Goal: Task Accomplishment & Management: Use online tool/utility

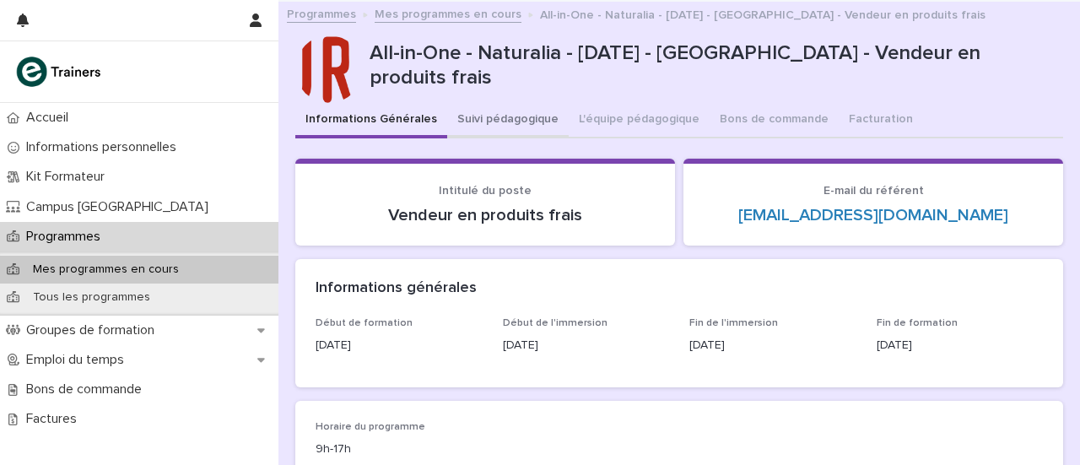
click at [483, 106] on button "Suivi pédagogique" at bounding box center [508, 120] width 122 height 35
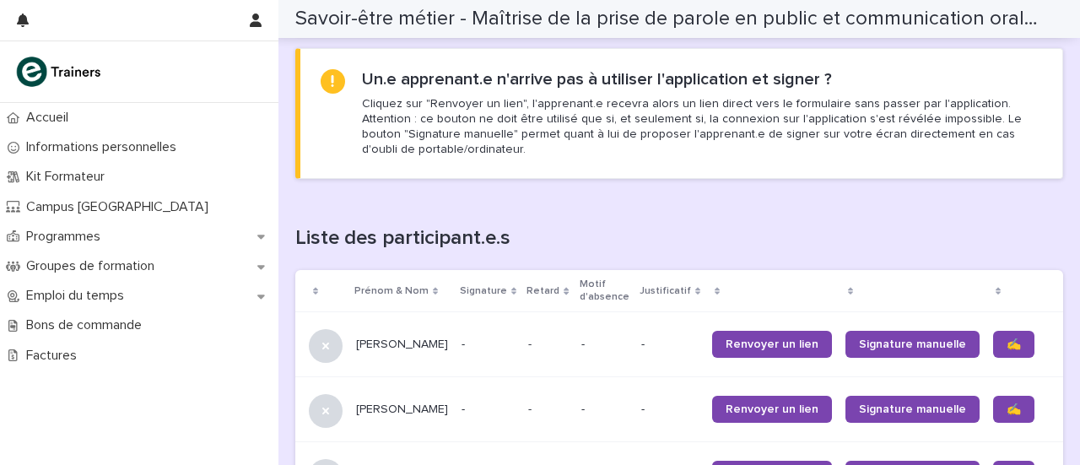
scroll to position [927, 0]
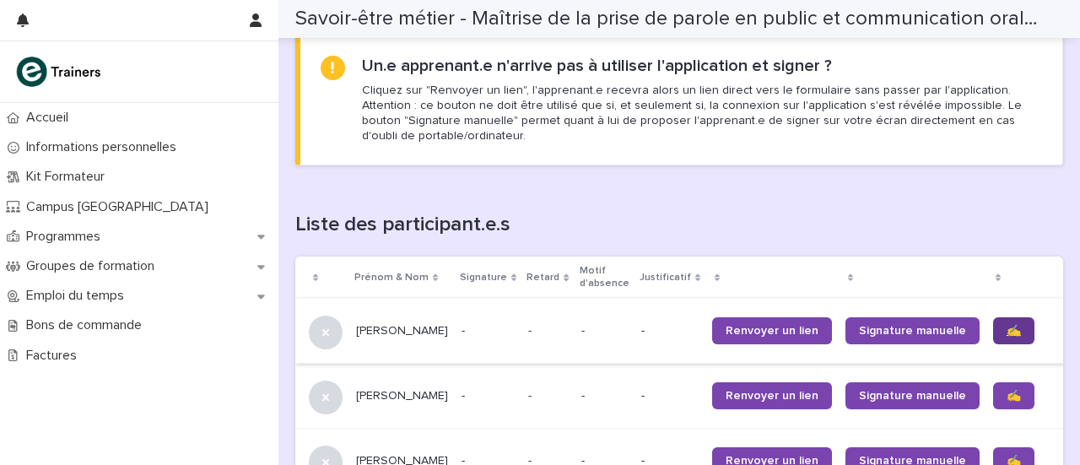
click at [1007, 329] on span "✍️" at bounding box center [1014, 331] width 14 height 12
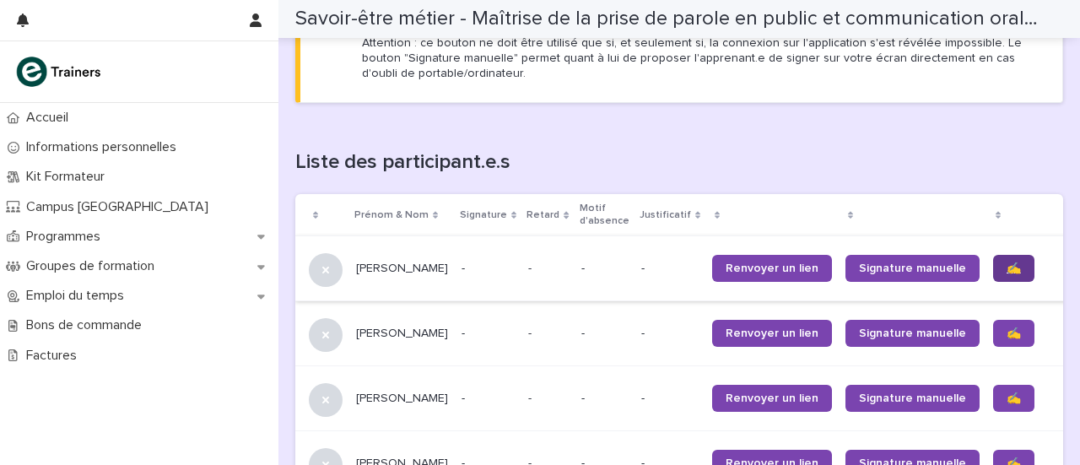
scroll to position [1007, 0]
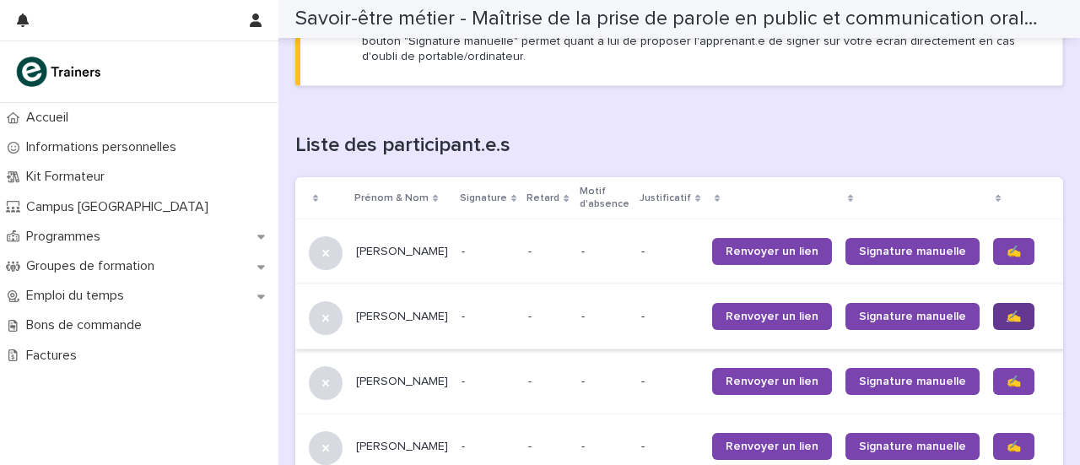
click at [1007, 313] on span "✍️" at bounding box center [1014, 317] width 14 height 12
click at [1007, 375] on span "✍️" at bounding box center [1014, 381] width 14 height 12
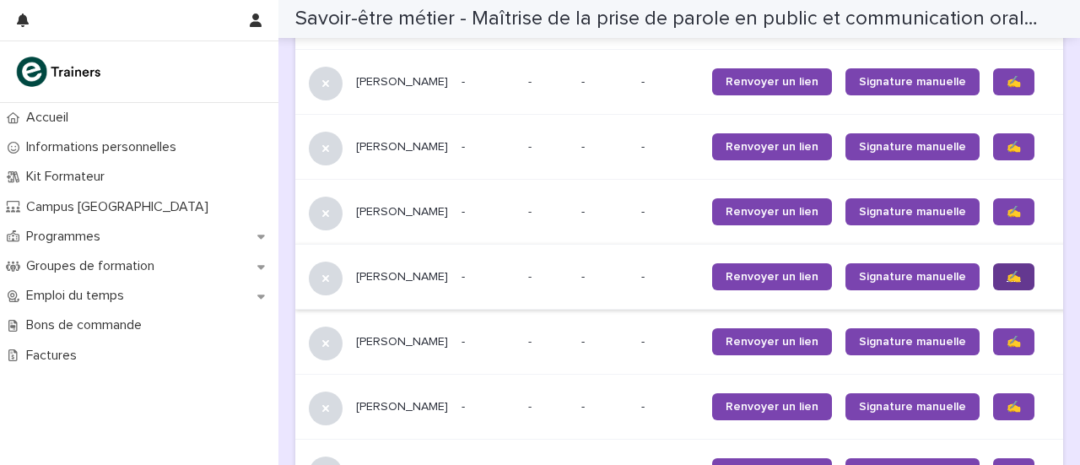
click at [1007, 274] on span "✍️" at bounding box center [1014, 277] width 14 height 12
click at [1007, 343] on span "✍️" at bounding box center [1014, 342] width 14 height 12
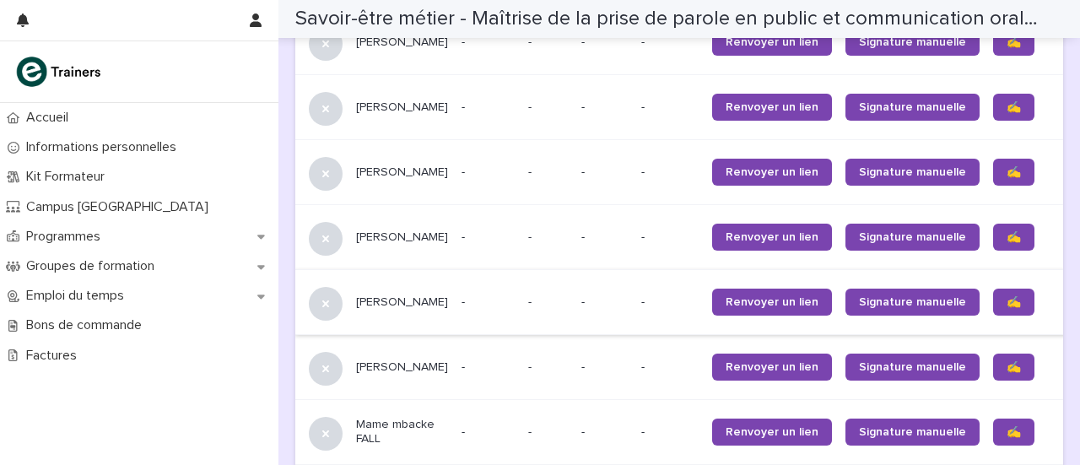
scroll to position [1281, 0]
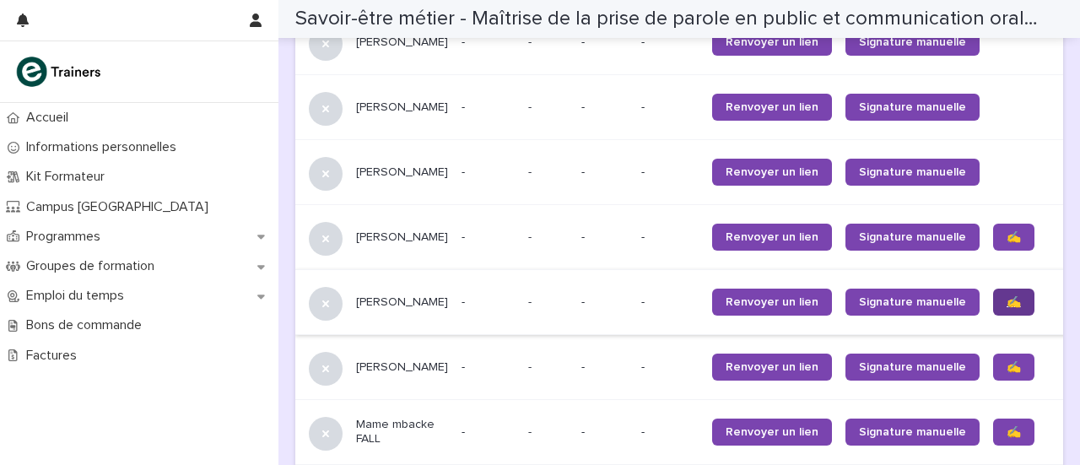
click at [1007, 298] on span "✍️" at bounding box center [1014, 302] width 14 height 12
click at [1007, 373] on span "✍️" at bounding box center [1014, 367] width 14 height 12
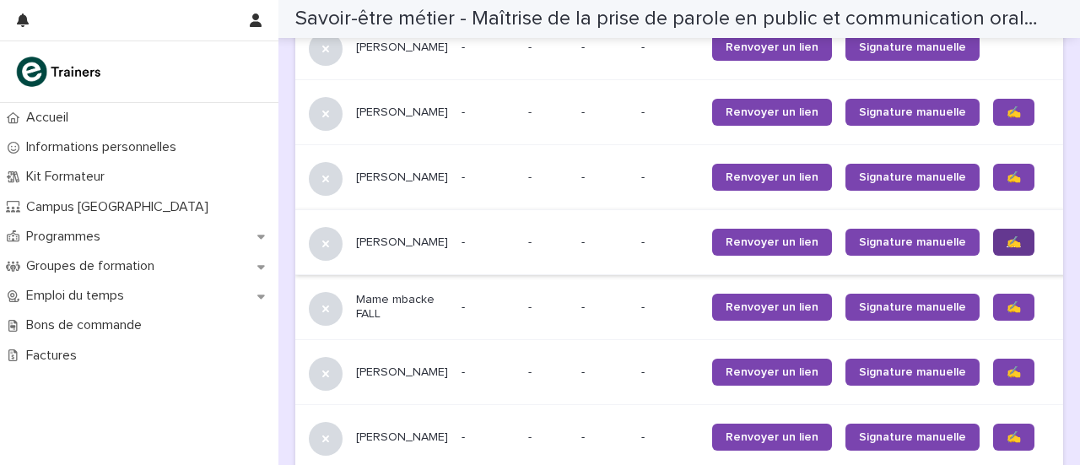
scroll to position [1417, 0]
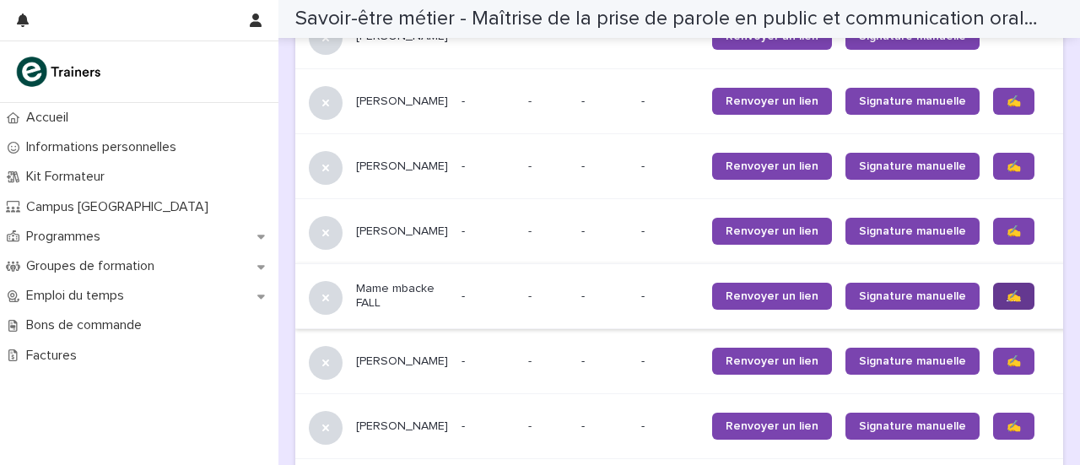
click at [1007, 297] on span "✍️" at bounding box center [1014, 296] width 14 height 12
click at [1007, 365] on span "✍️" at bounding box center [1014, 361] width 14 height 12
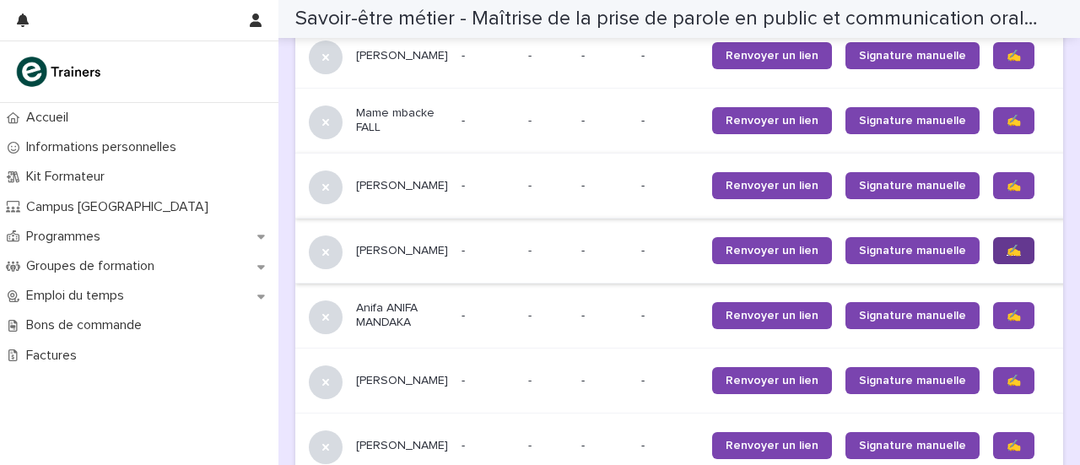
click at [1007, 256] on span "✍️" at bounding box center [1014, 251] width 14 height 12
click at [1007, 383] on span "✍️" at bounding box center [1014, 381] width 14 height 12
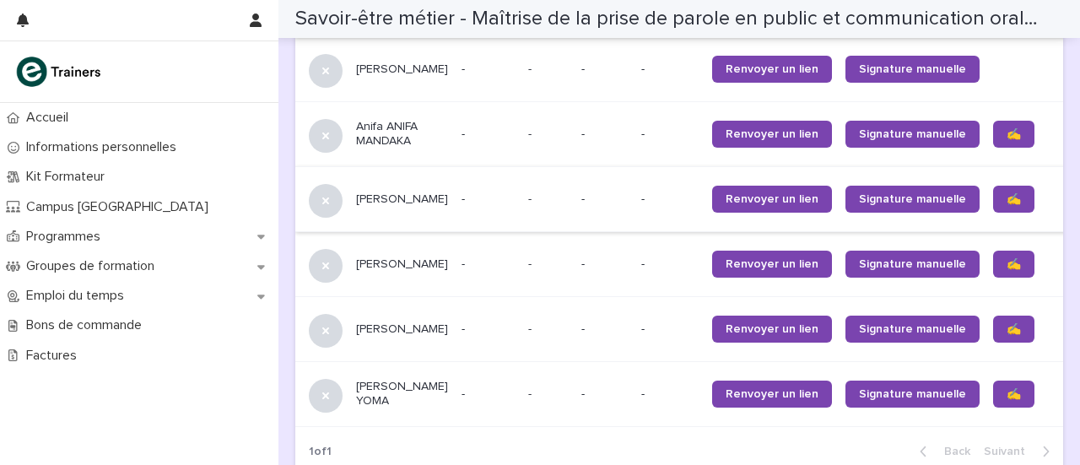
scroll to position [1796, 0]
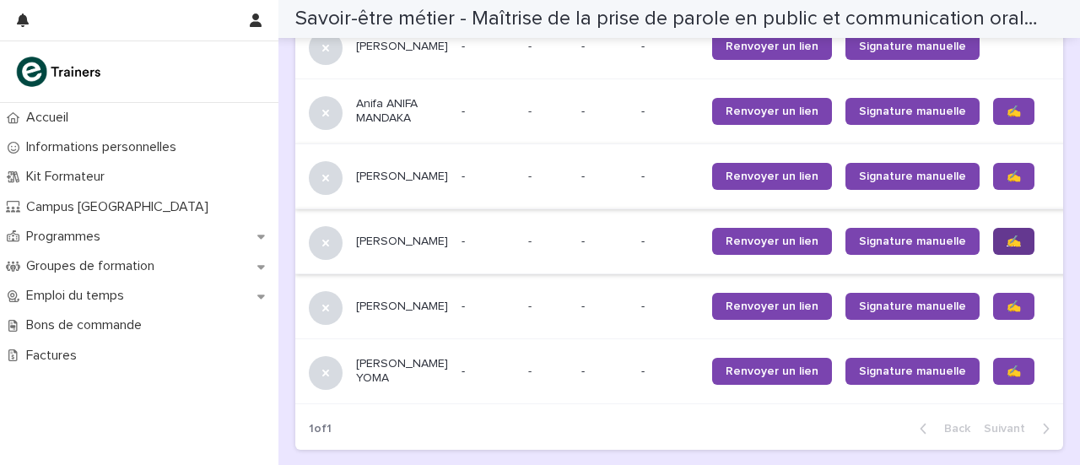
click at [1007, 242] on span "✍️" at bounding box center [1014, 241] width 14 height 12
click at [993, 314] on link "✍️" at bounding box center [1013, 306] width 41 height 27
click at [1007, 374] on span "✍️" at bounding box center [1014, 371] width 14 height 12
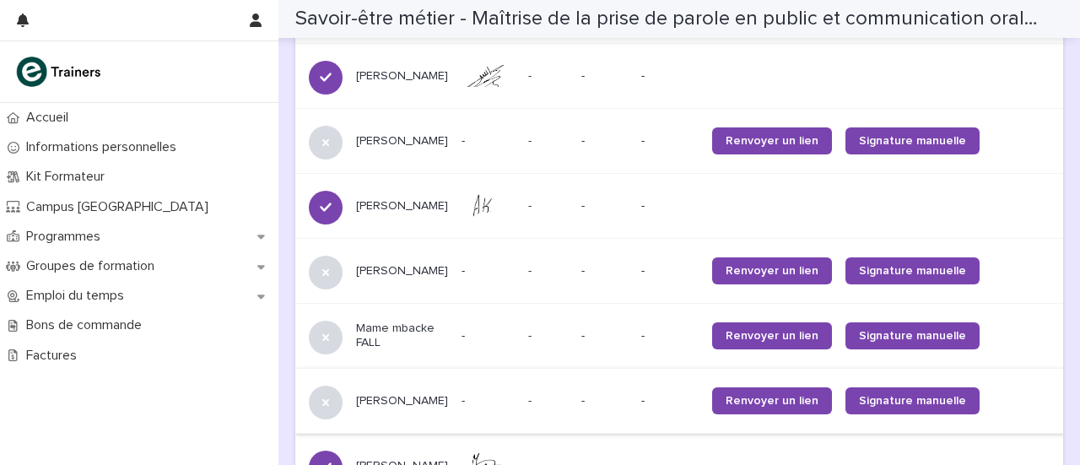
scroll to position [1416, 0]
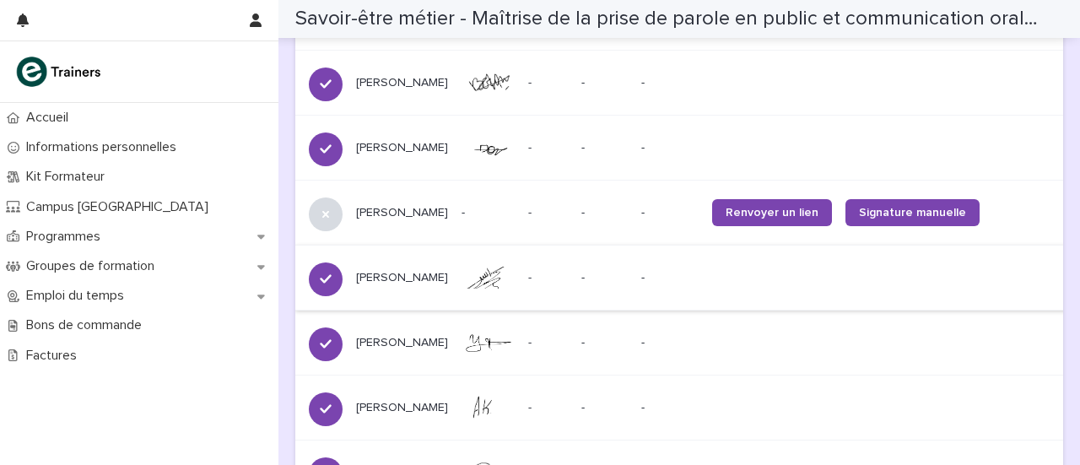
scroll to position [1175, 0]
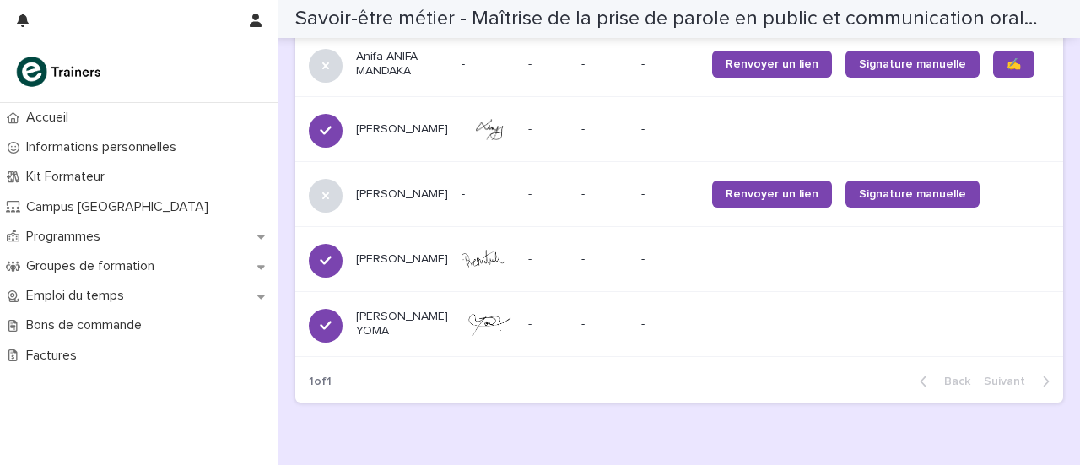
scroll to position [1846, 0]
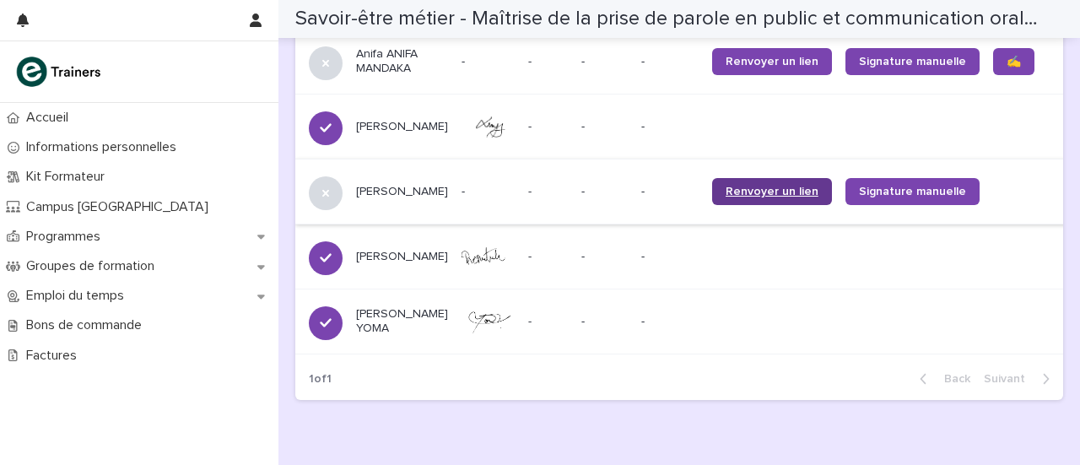
click at [729, 193] on span "Renvoyer un lien" at bounding box center [772, 192] width 93 height 12
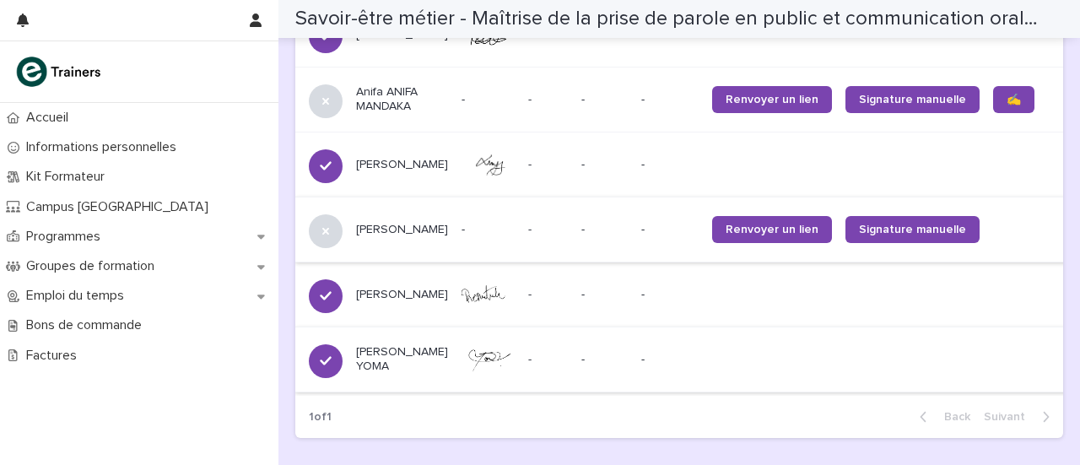
scroll to position [1812, 0]
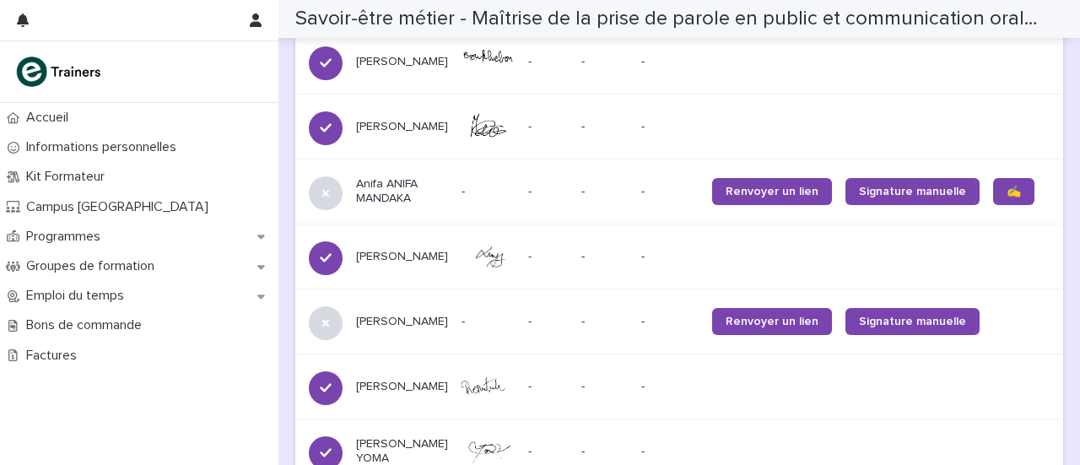
scroll to position [1870, 0]
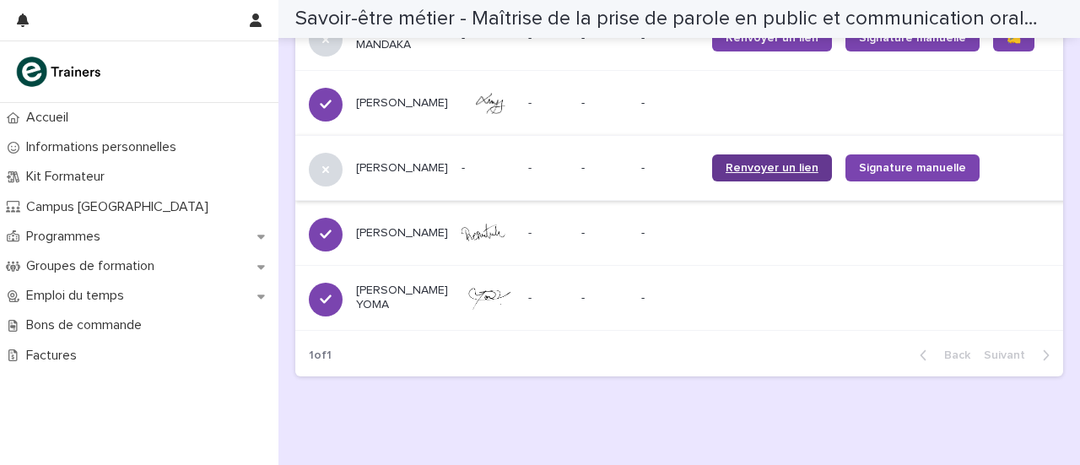
click at [750, 165] on link "Renvoyer un lien" at bounding box center [772, 167] width 120 height 27
